Goal: Task Accomplishment & Management: Use online tool/utility

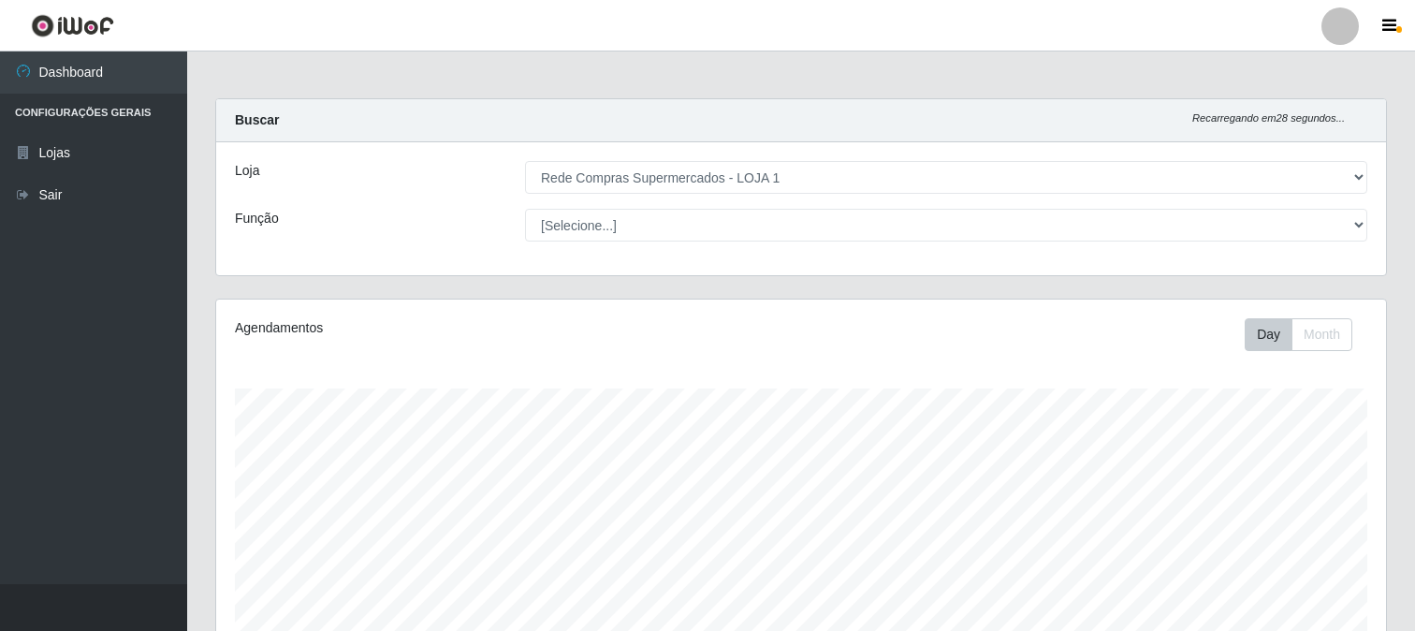
select select "158"
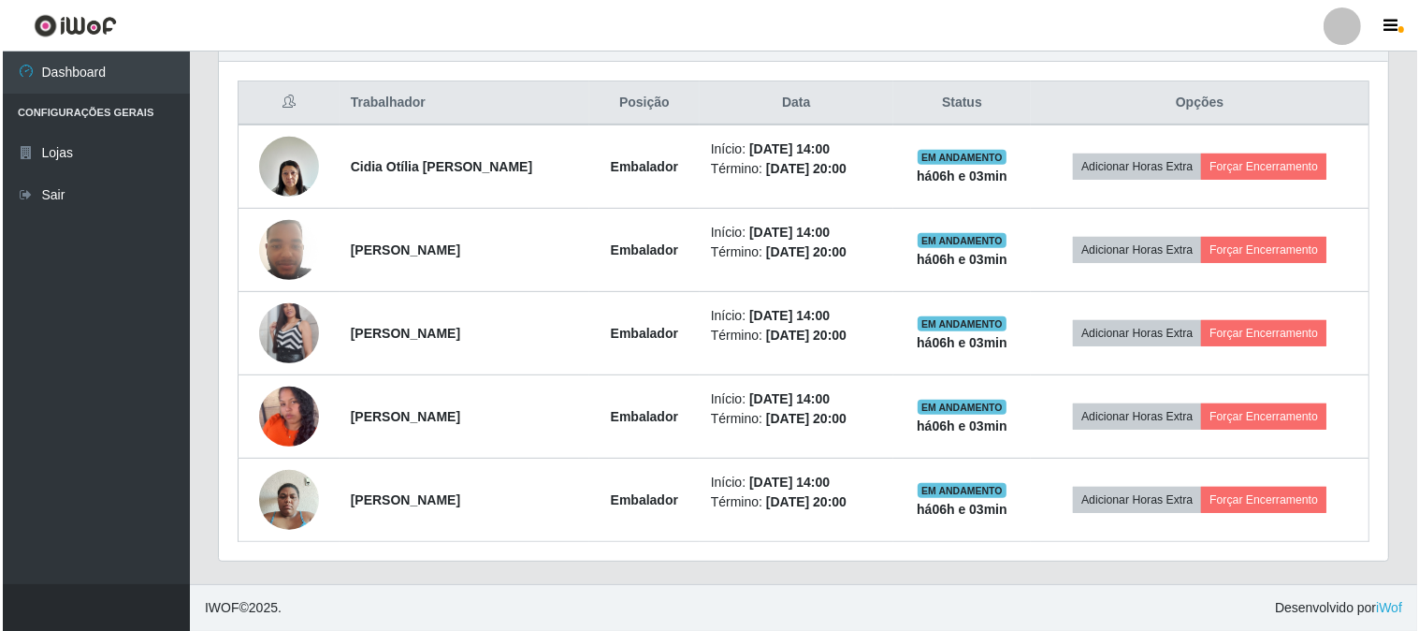
scroll to position [387, 1170]
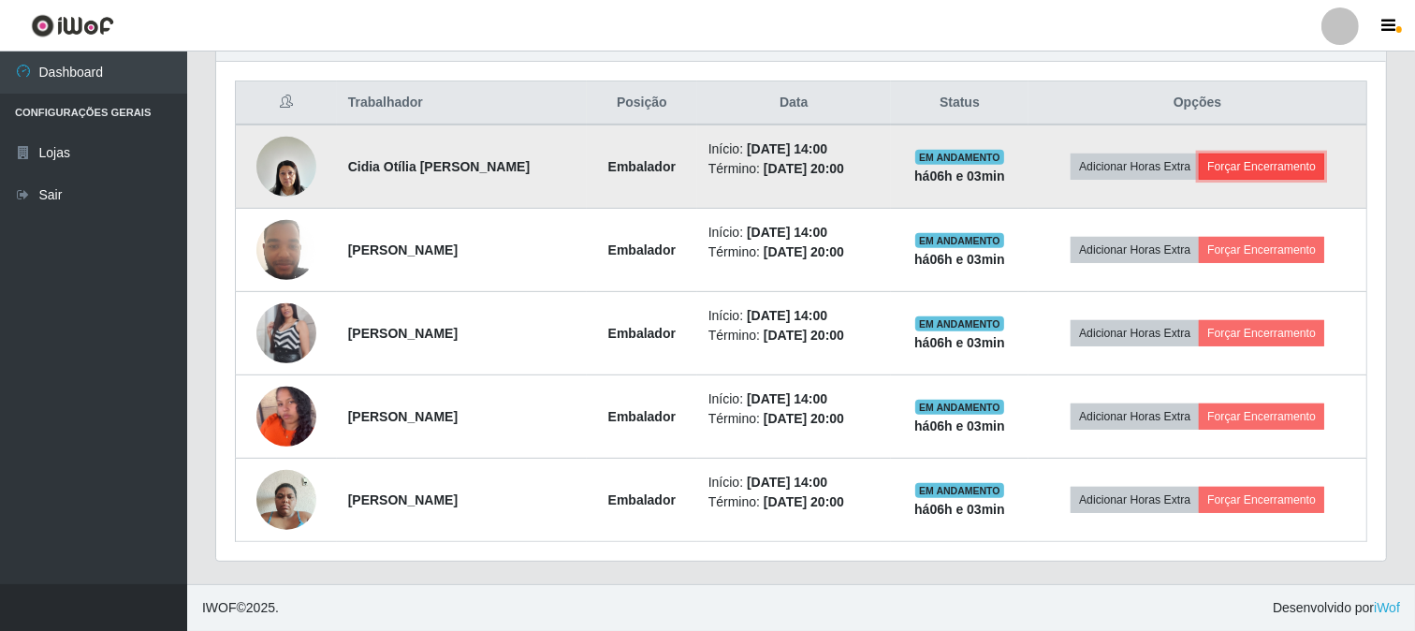
click at [1273, 168] on button "Forçar Encerramento" at bounding box center [1261, 166] width 125 height 26
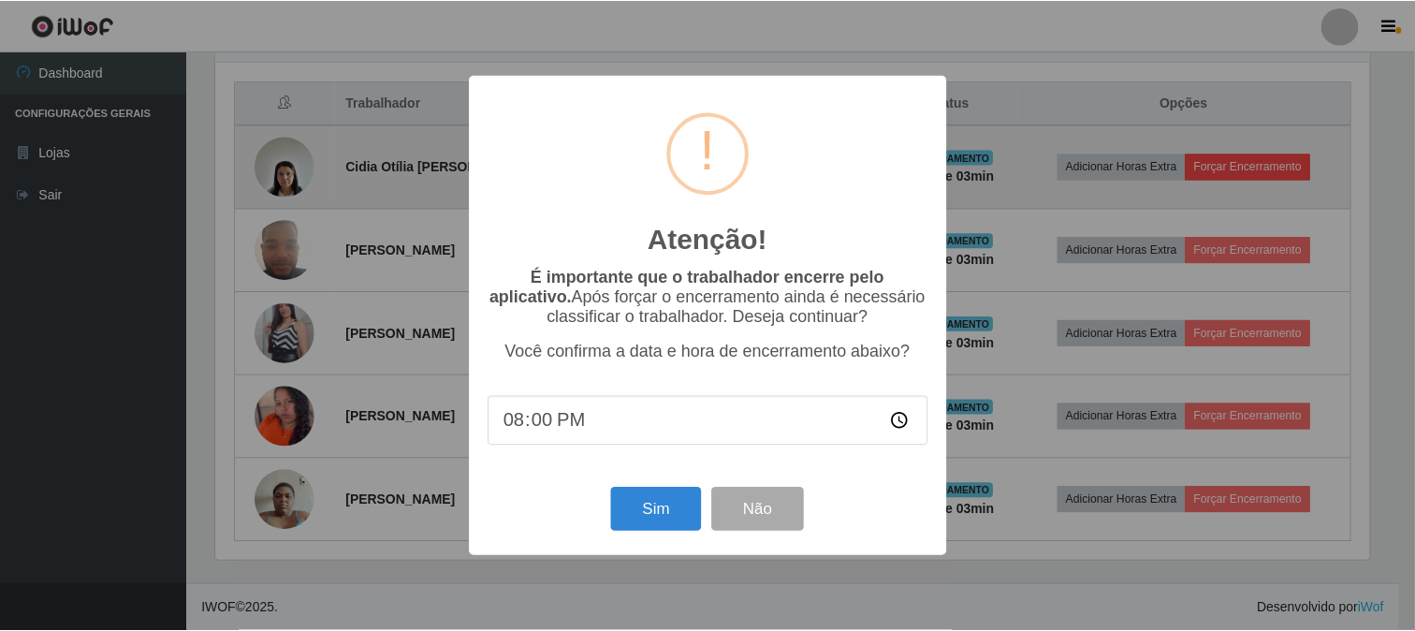
scroll to position [387, 1157]
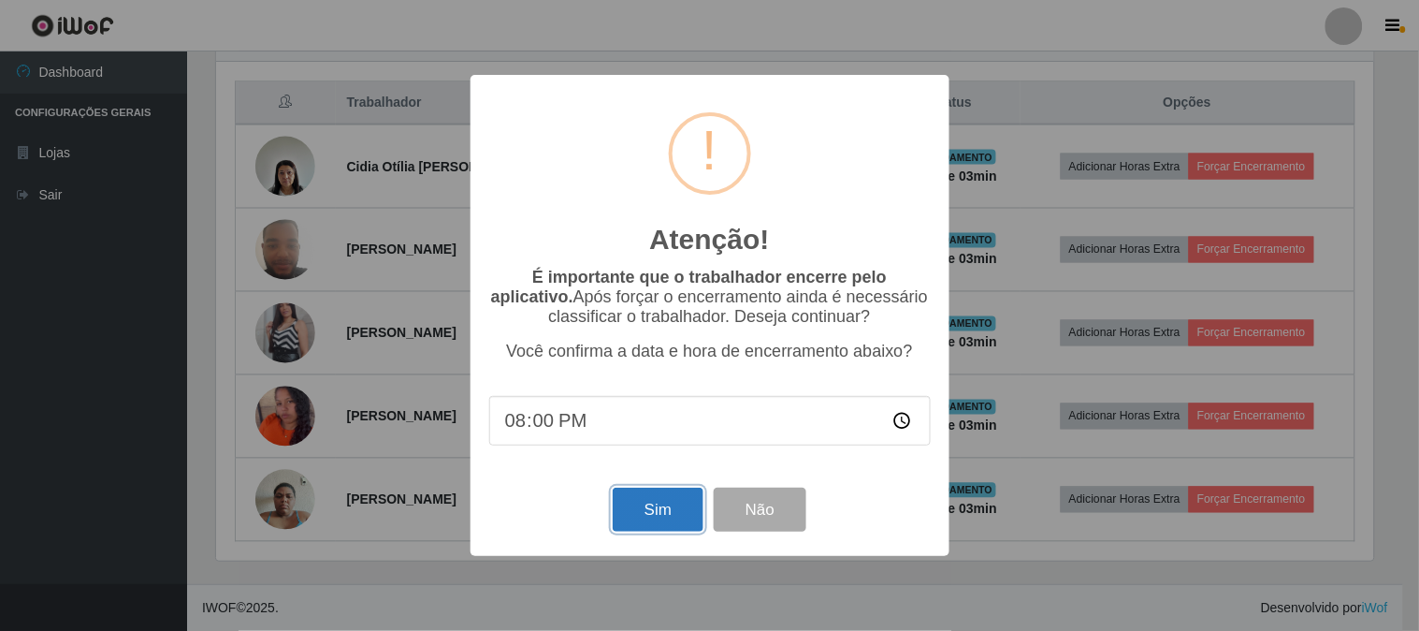
click at [667, 501] on button "Sim" at bounding box center [658, 509] width 91 height 44
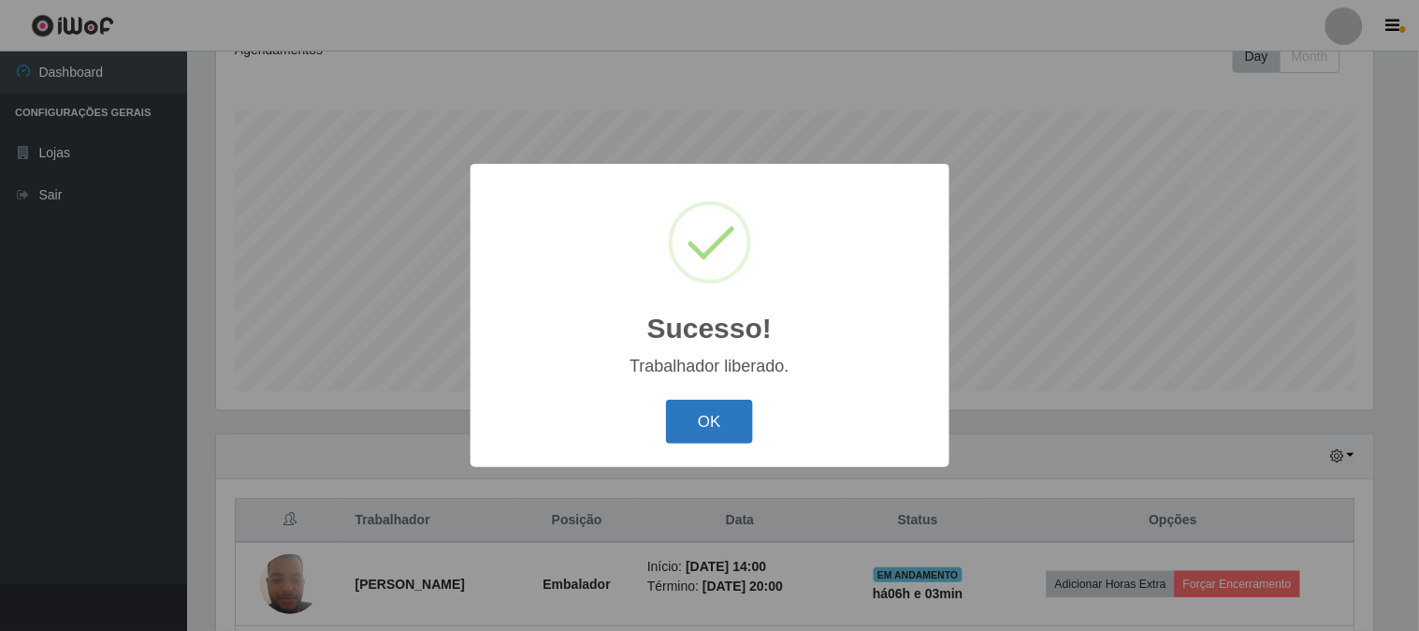
click at [711, 425] on button "OK" at bounding box center [709, 422] width 87 height 44
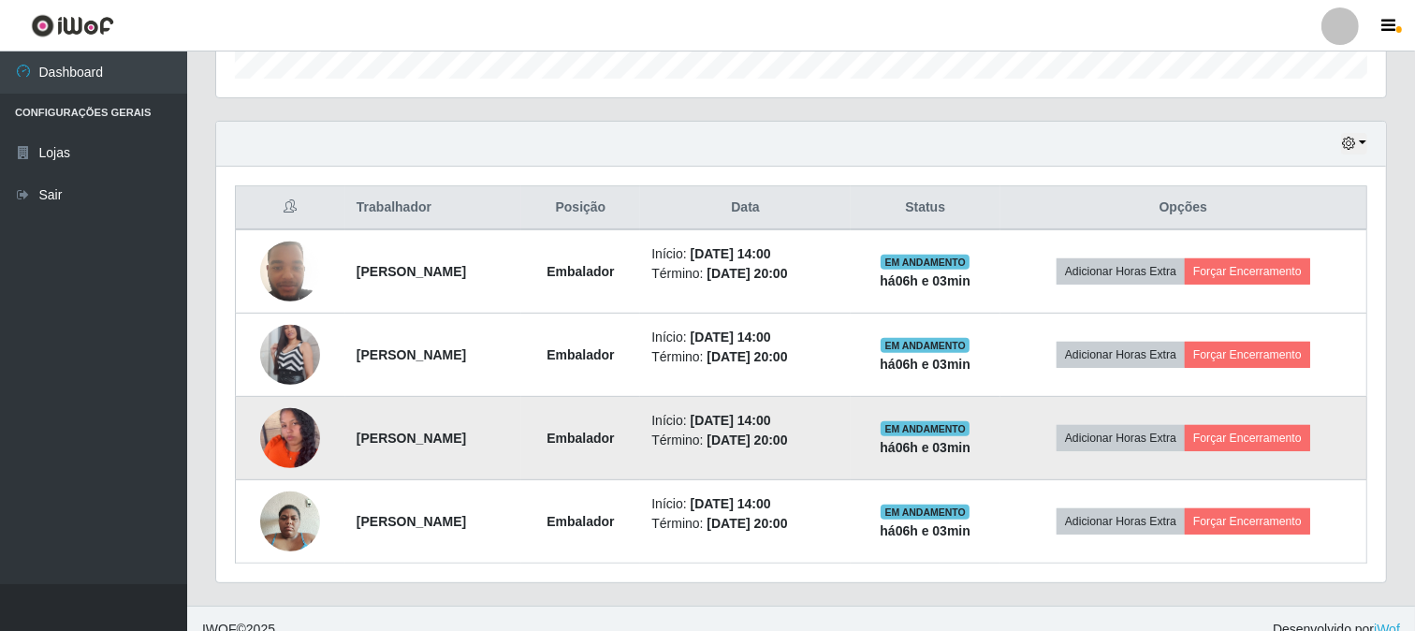
scroll to position [612, 0]
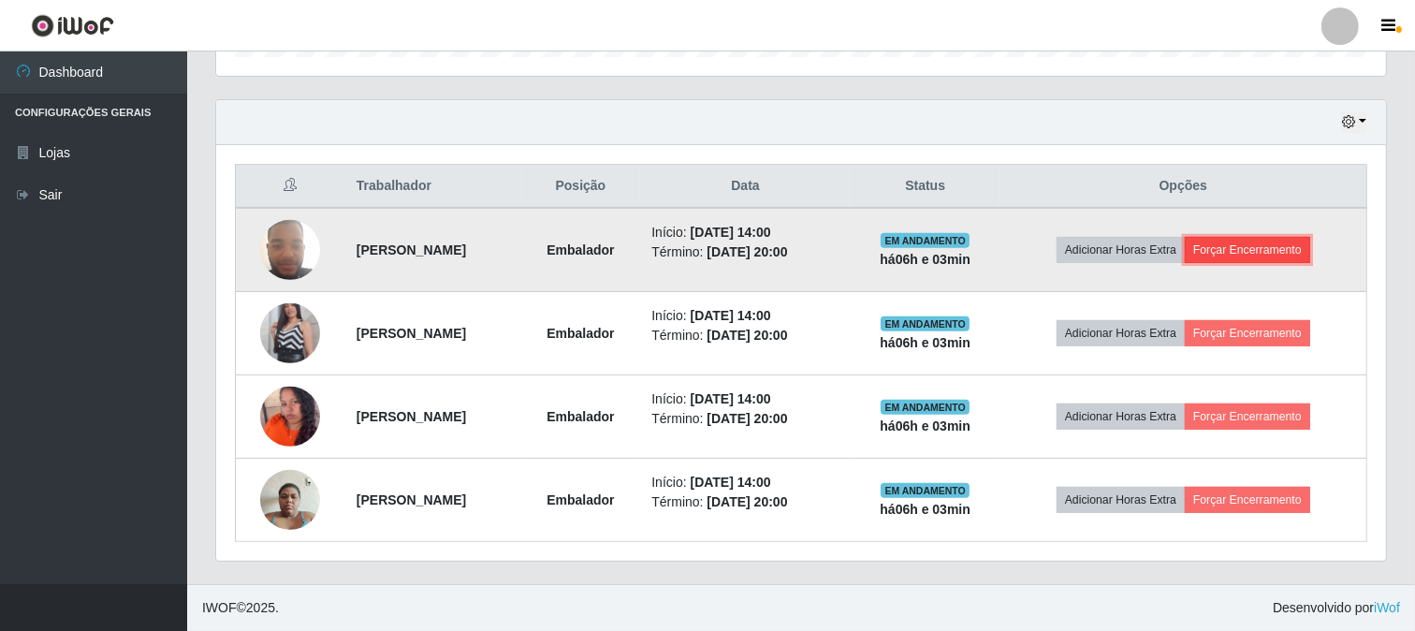
click at [1282, 250] on button "Forçar Encerramento" at bounding box center [1247, 250] width 125 height 26
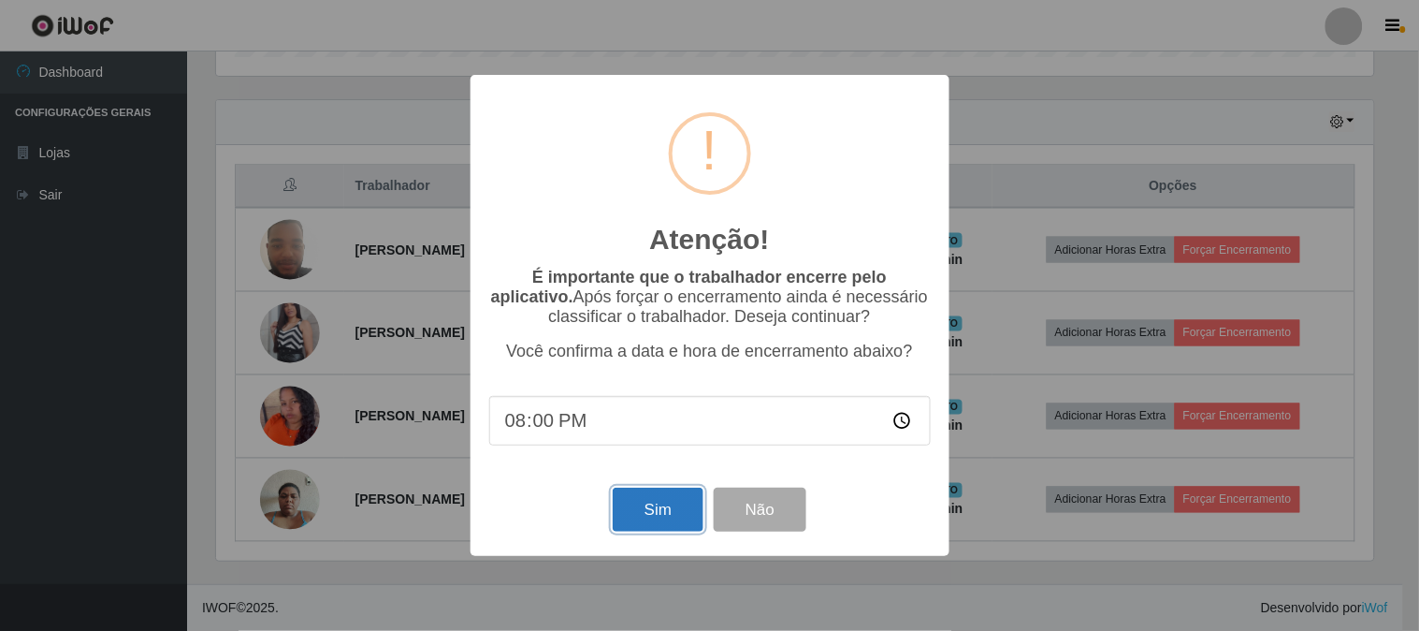
click at [665, 499] on button "Sim" at bounding box center [658, 509] width 91 height 44
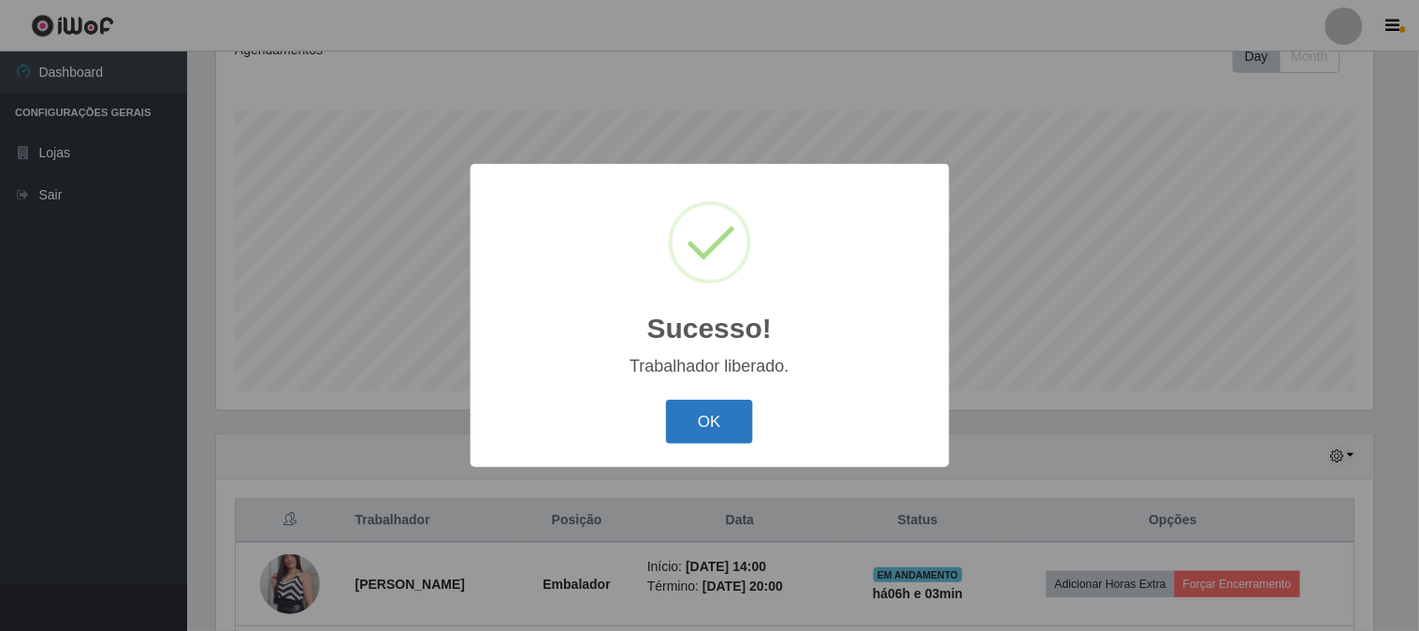
click at [698, 422] on button "OK" at bounding box center [709, 422] width 87 height 44
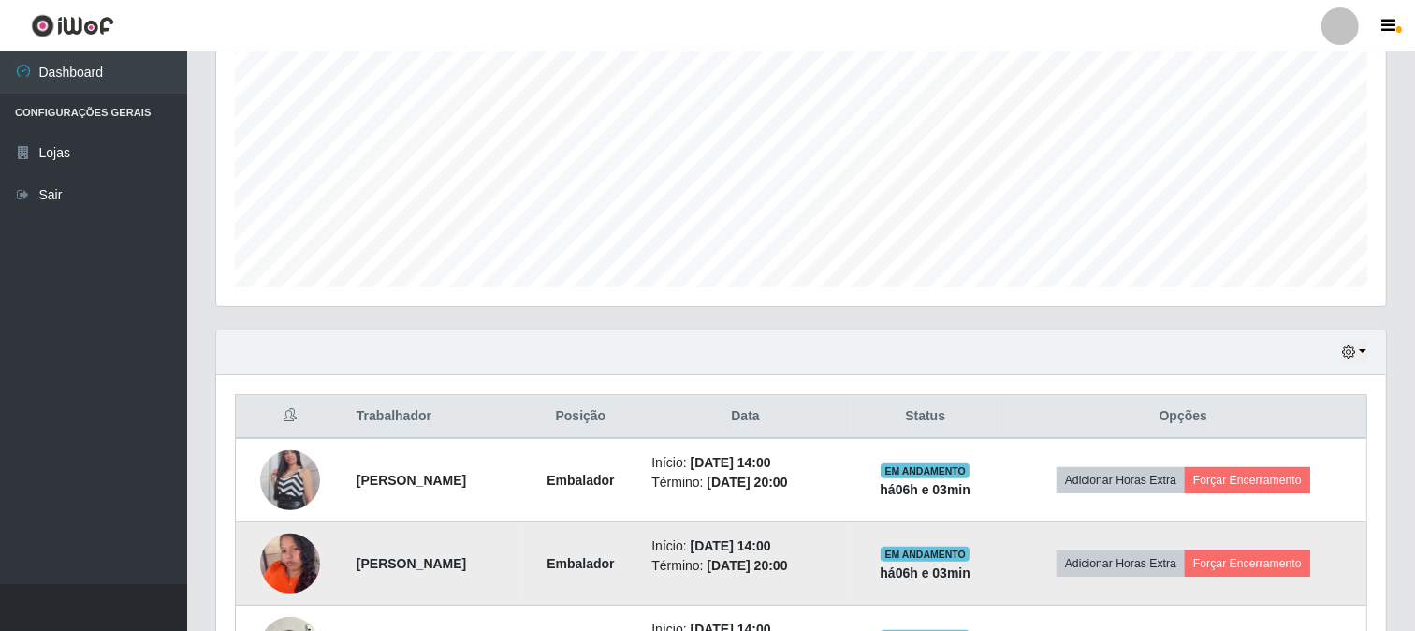
scroll to position [529, 0]
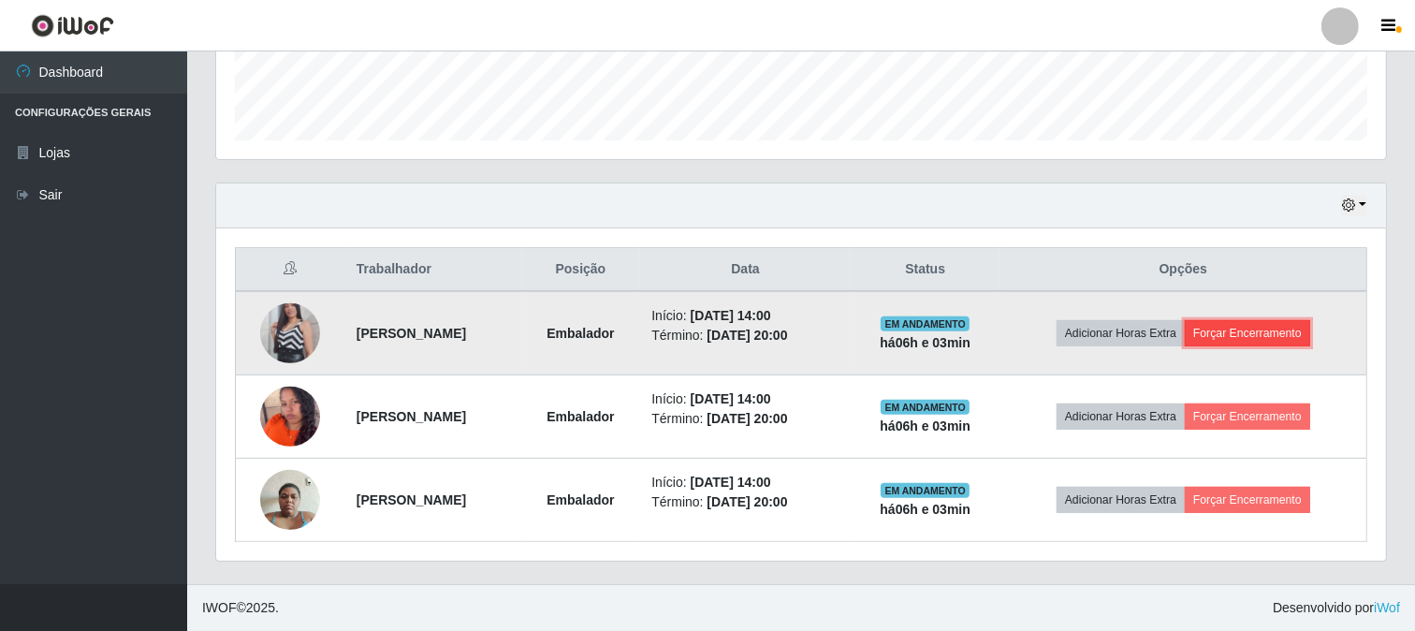
click at [1273, 334] on button "Forçar Encerramento" at bounding box center [1247, 333] width 125 height 26
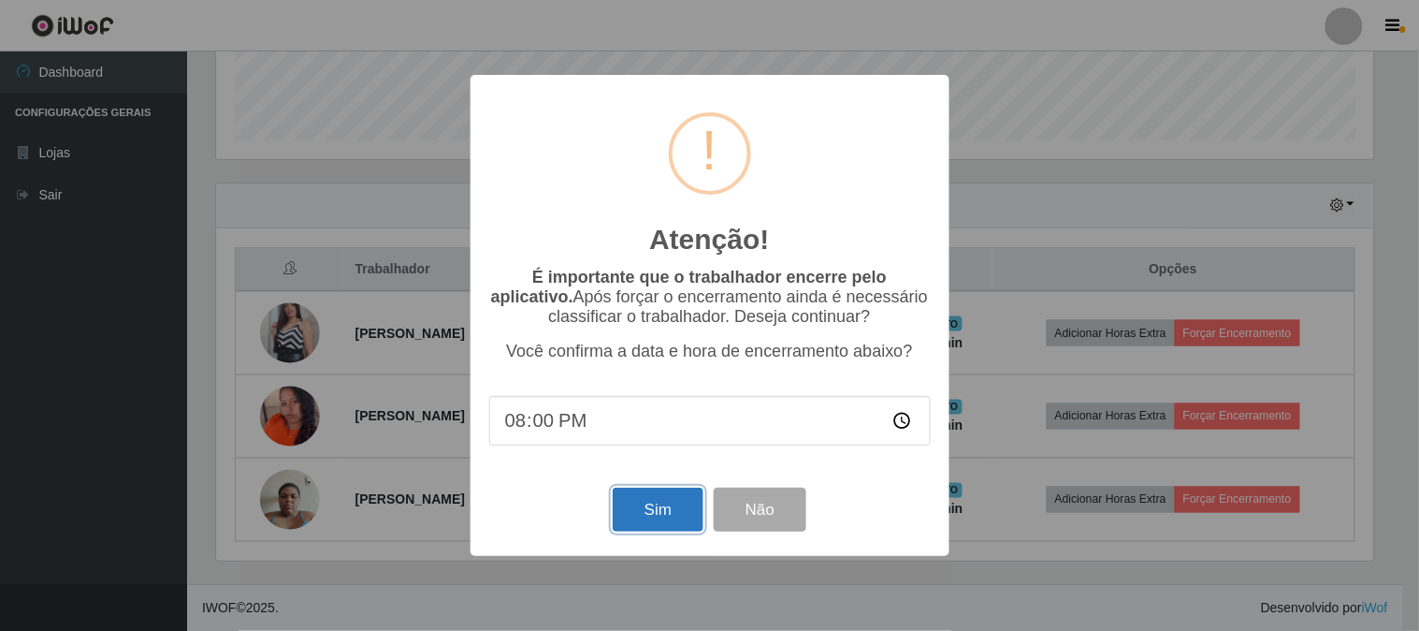
click at [661, 513] on button "Sim" at bounding box center [658, 509] width 91 height 44
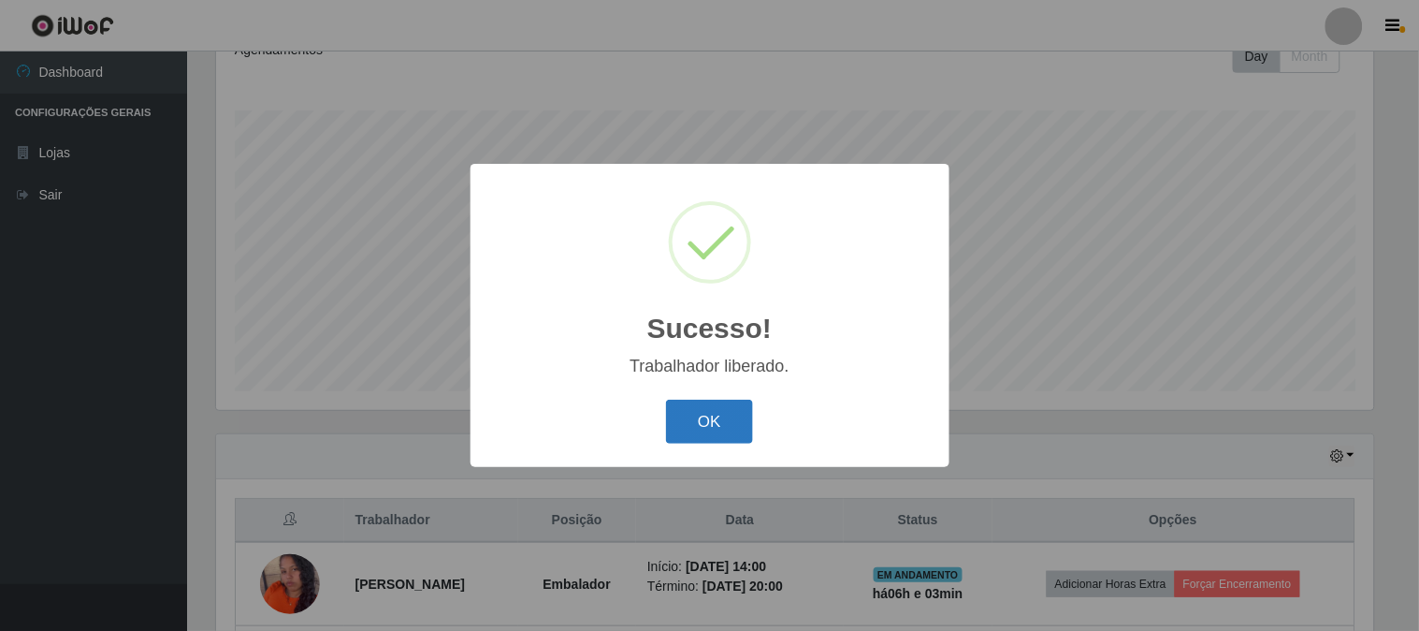
click at [700, 400] on button "OK" at bounding box center [709, 422] width 87 height 44
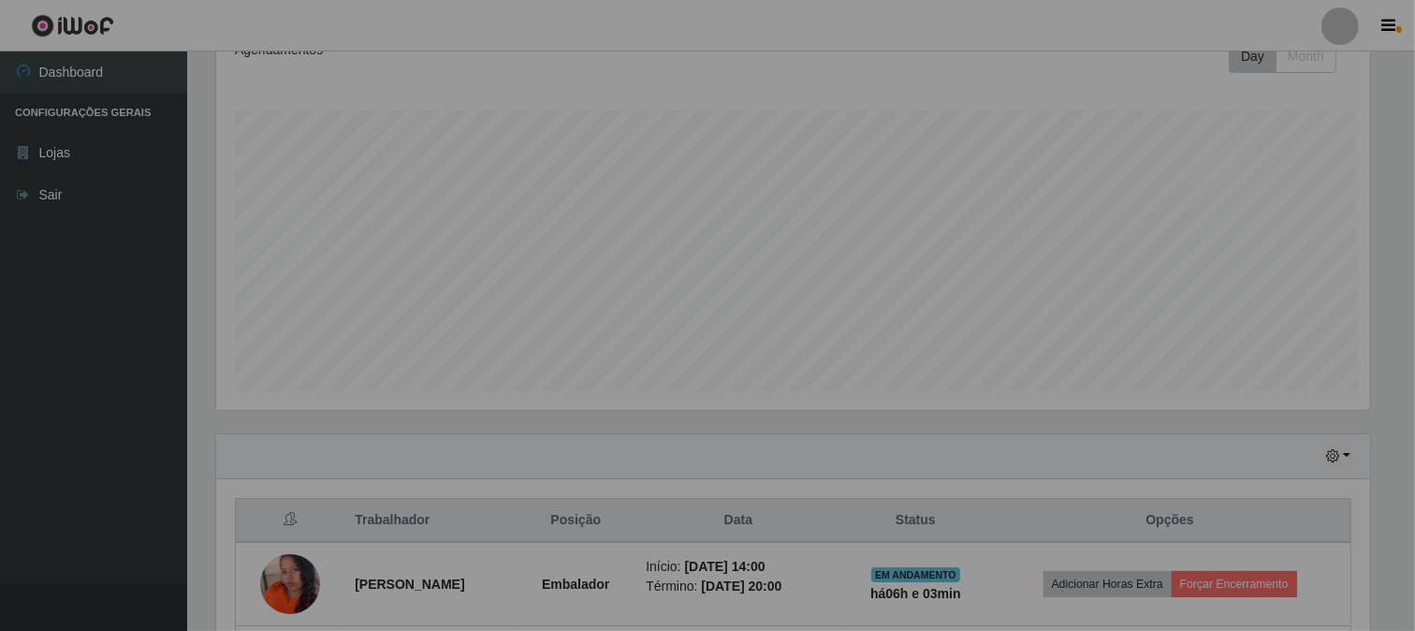
scroll to position [0, 0]
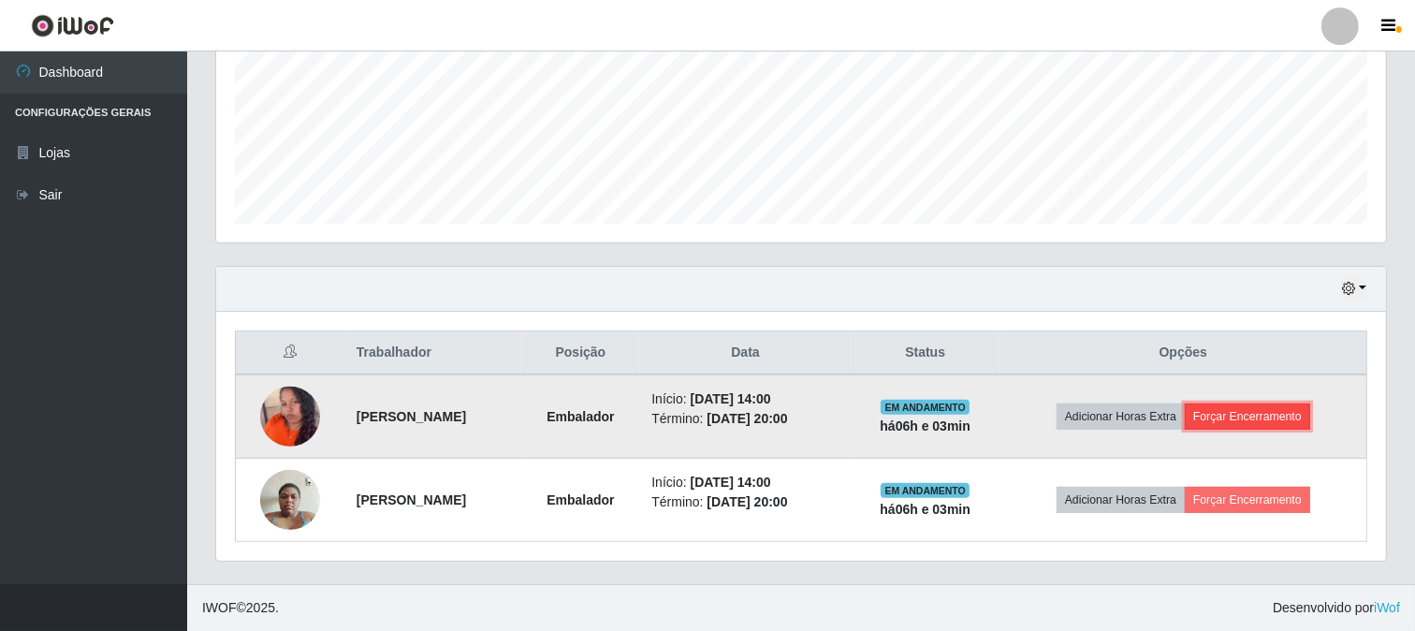
click at [1237, 406] on button "Forçar Encerramento" at bounding box center [1247, 416] width 125 height 26
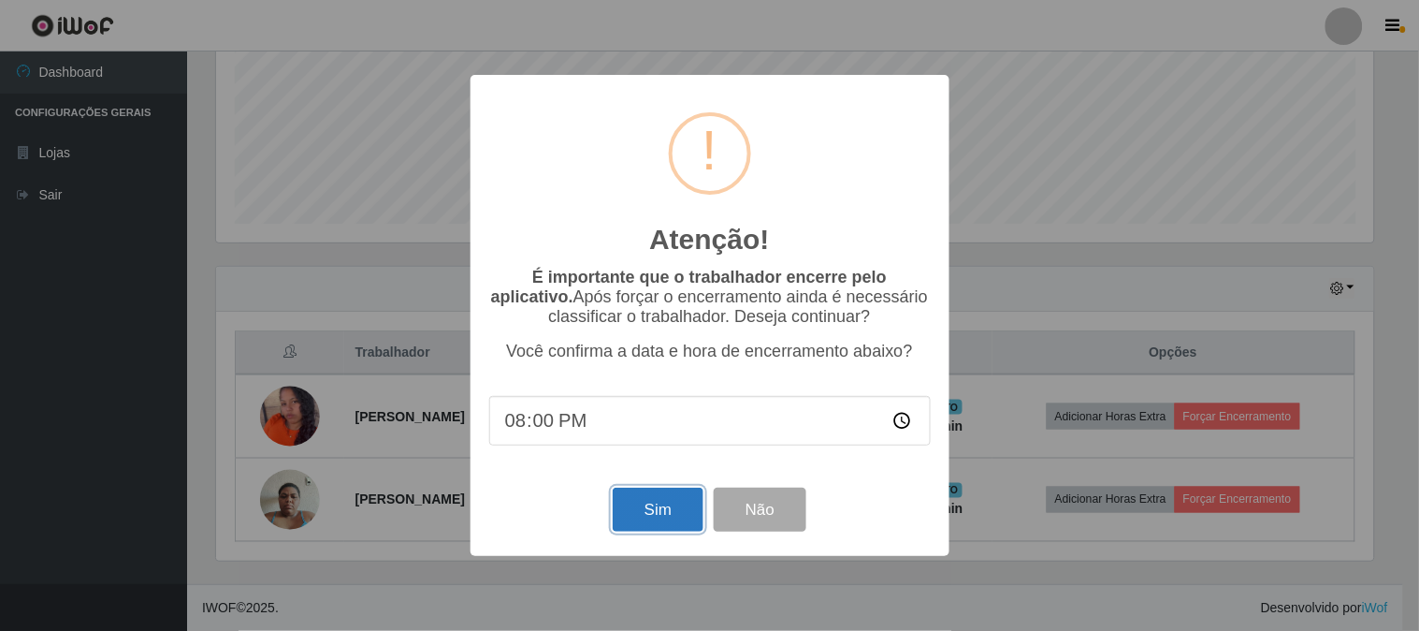
click at [686, 516] on button "Sim" at bounding box center [658, 509] width 91 height 44
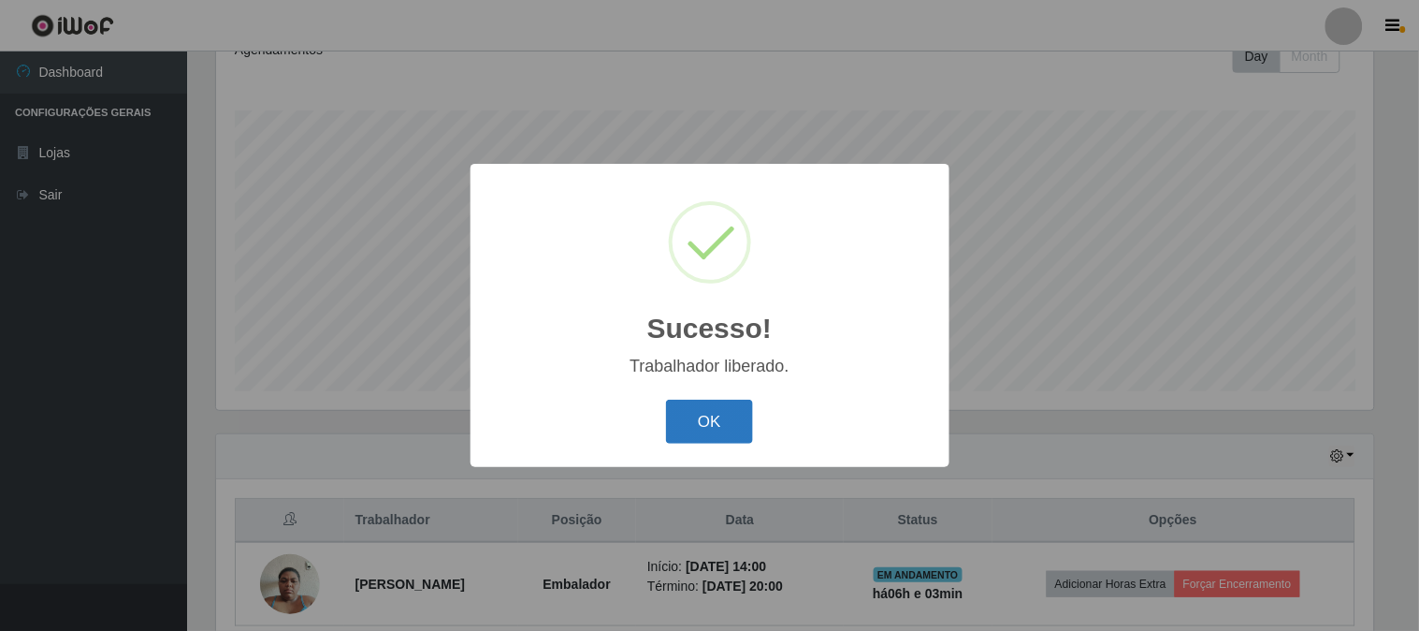
click at [723, 434] on button "OK" at bounding box center [709, 422] width 87 height 44
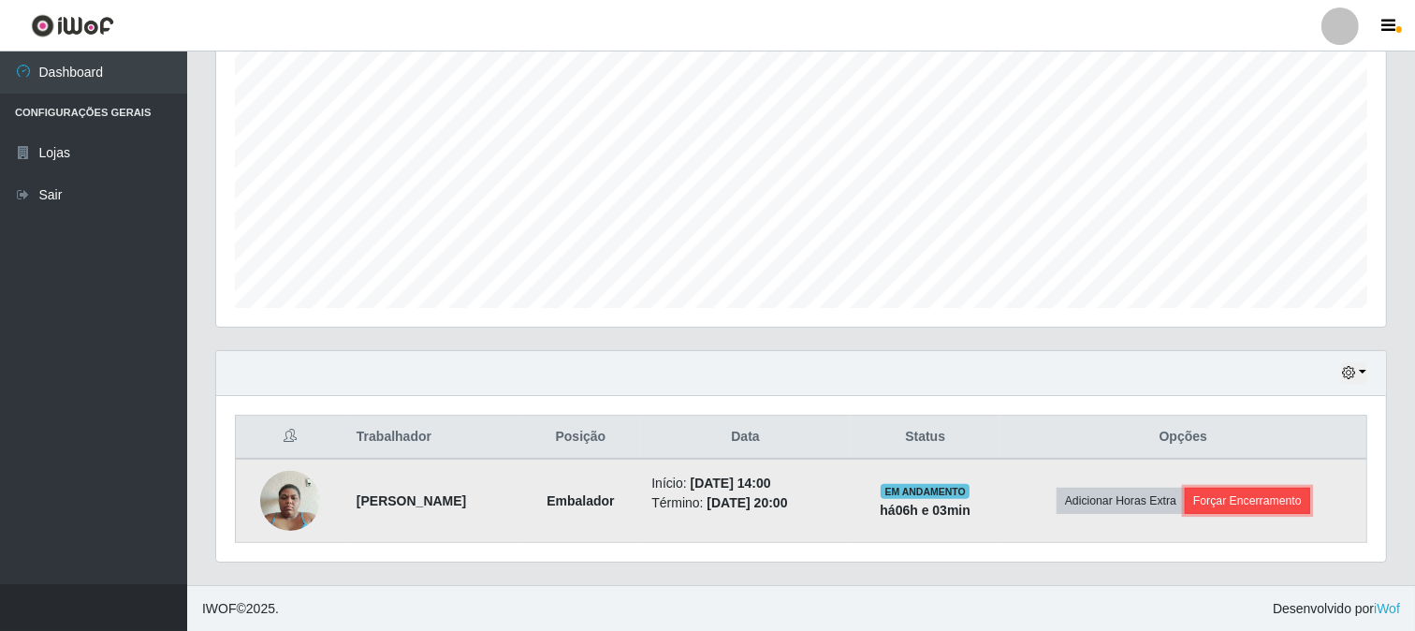
click at [1289, 507] on button "Forçar Encerramento" at bounding box center [1247, 500] width 125 height 26
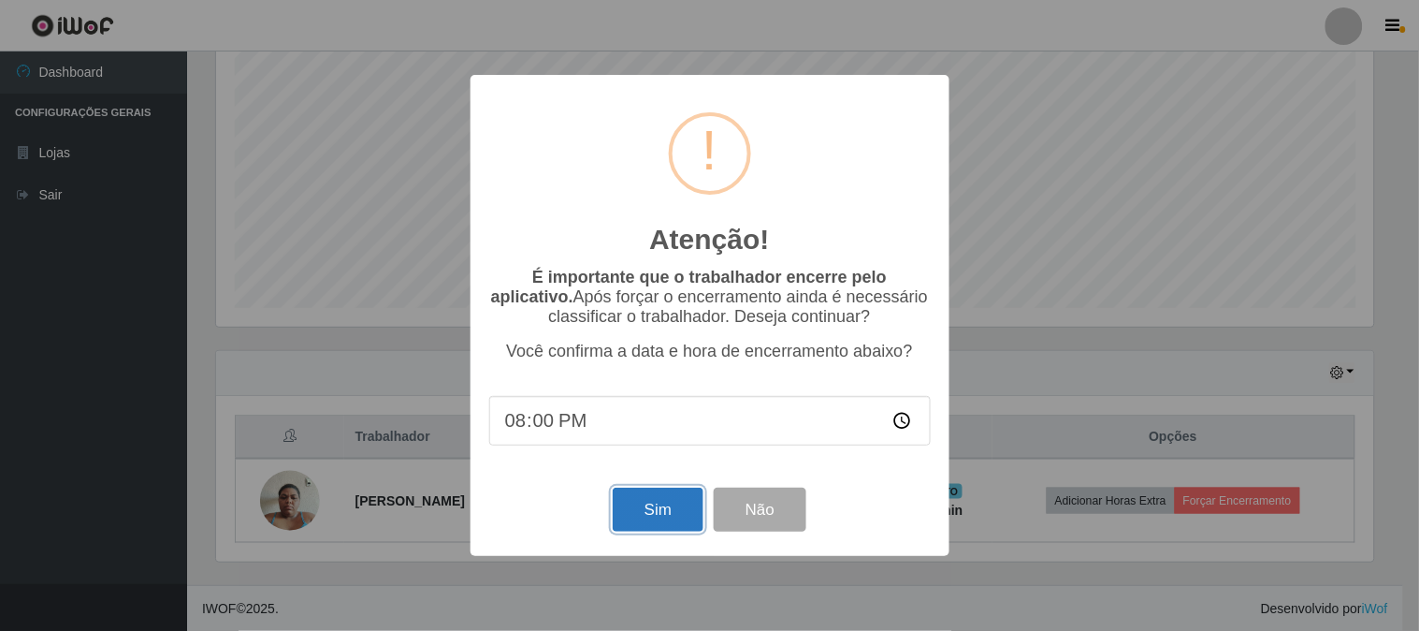
click at [662, 516] on button "Sim" at bounding box center [658, 509] width 91 height 44
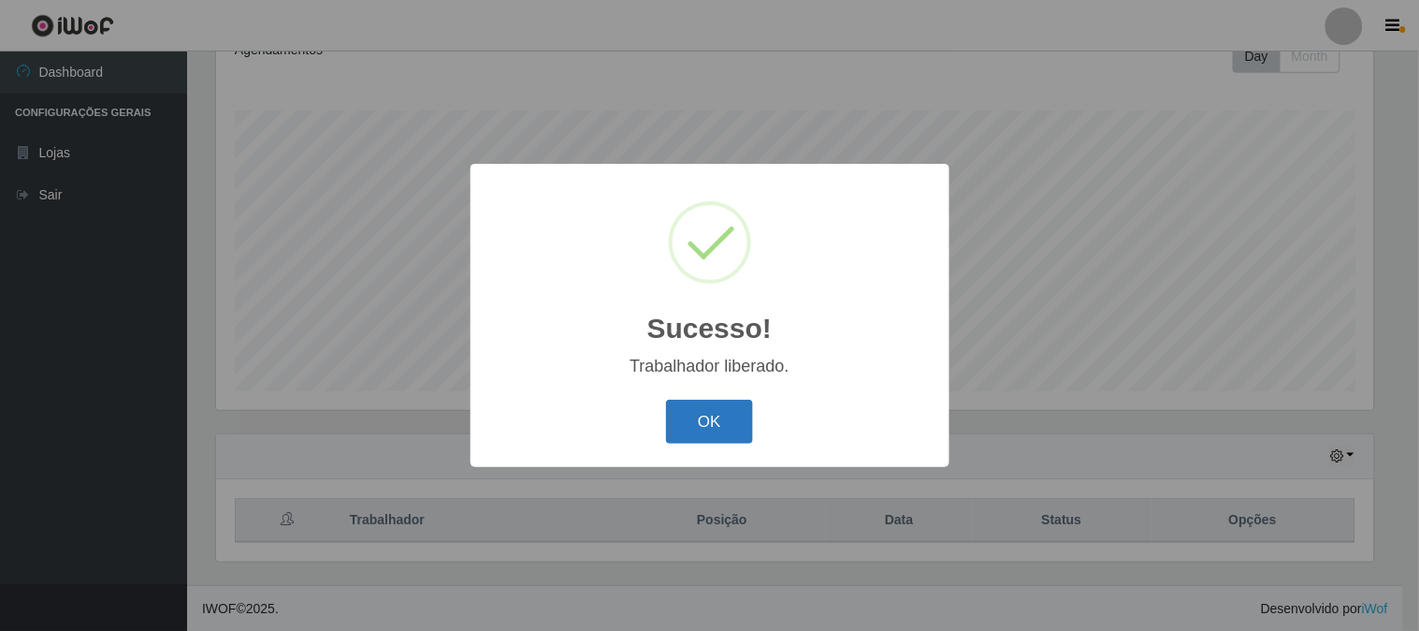
click at [735, 419] on button "OK" at bounding box center [709, 422] width 87 height 44
